Goal: Task Accomplishment & Management: Use online tool/utility

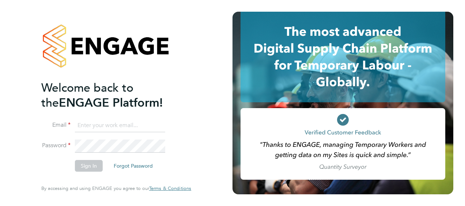
type input "connor.pattenden@vistry.co.uk"
click at [81, 164] on button "Sign In" at bounding box center [89, 166] width 28 height 12
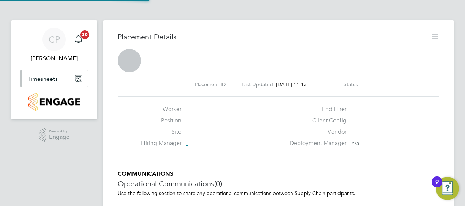
click at [61, 75] on button "Timesheets" at bounding box center [54, 78] width 68 height 16
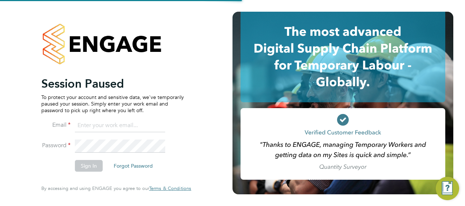
type input "connor.pattenden@vistry.co.uk"
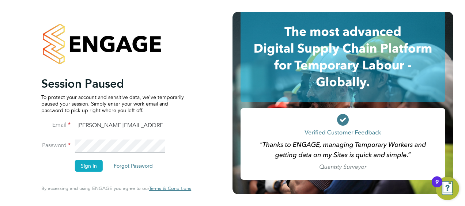
click at [87, 169] on button "Sign In" at bounding box center [89, 166] width 28 height 12
click at [86, 164] on button "Sign In" at bounding box center [89, 166] width 28 height 12
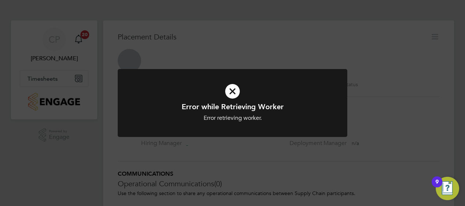
click at [232, 83] on icon at bounding box center [232, 91] width 190 height 28
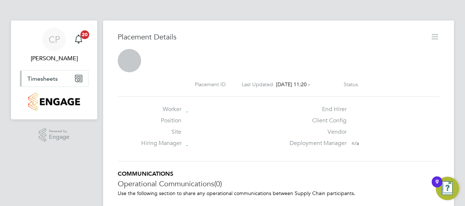
click at [47, 75] on span "Timesheets" at bounding box center [42, 78] width 30 height 7
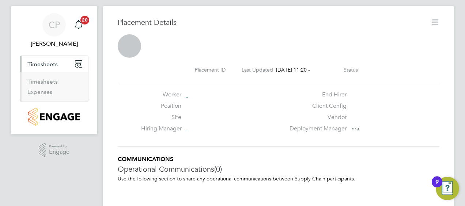
scroll to position [28, 0]
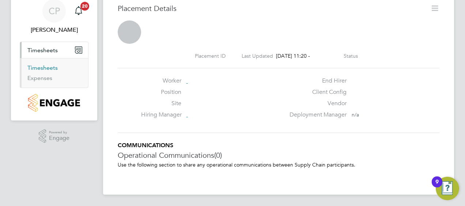
click at [43, 64] on link "Timesheets" at bounding box center [42, 67] width 30 height 7
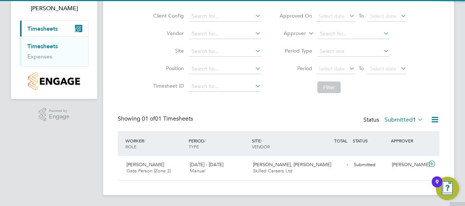
scroll to position [50, 0]
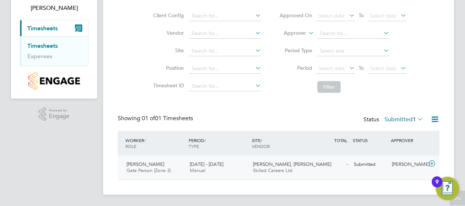
click at [297, 166] on span "[PERSON_NAME], [PERSON_NAME]" at bounding box center [292, 164] width 78 height 6
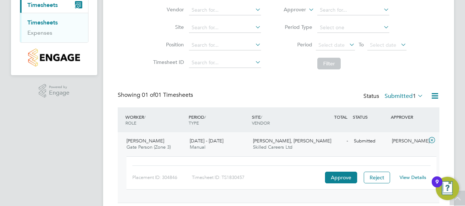
scroll to position [96, 0]
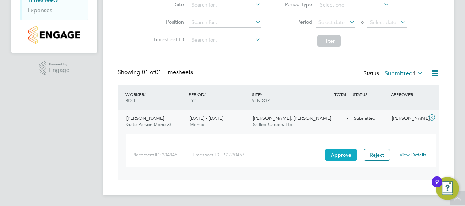
click at [344, 158] on button "Approve" at bounding box center [341, 155] width 32 height 12
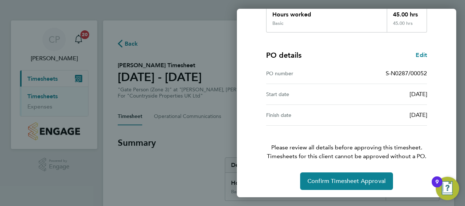
scroll to position [143, 0]
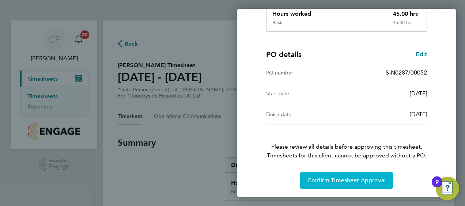
click at [348, 177] on span "Confirm Timesheet Approval" at bounding box center [346, 180] width 78 height 7
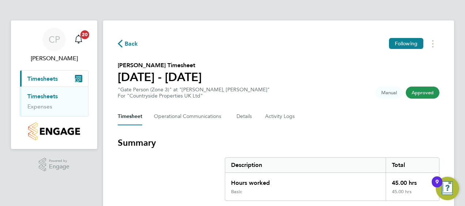
click at [39, 94] on link "Timesheets" at bounding box center [42, 96] width 30 height 7
